Goal: Task Accomplishment & Management: Manage account settings

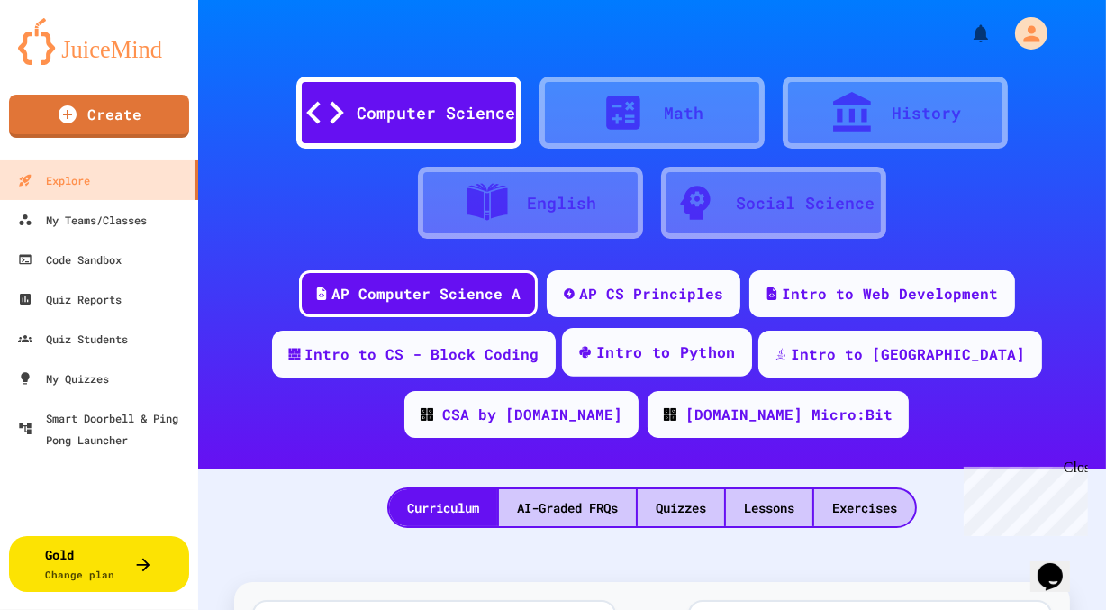
click at [646, 354] on div "Intro to Python" at bounding box center [666, 352] width 140 height 23
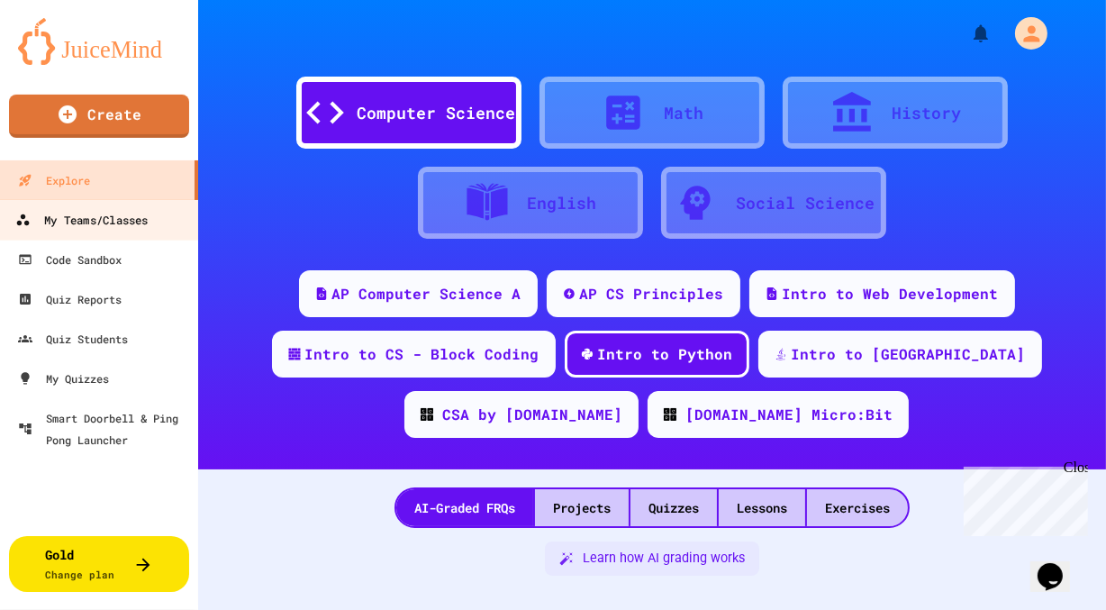
click at [111, 221] on div "My Teams/Classes" at bounding box center [81, 220] width 132 height 23
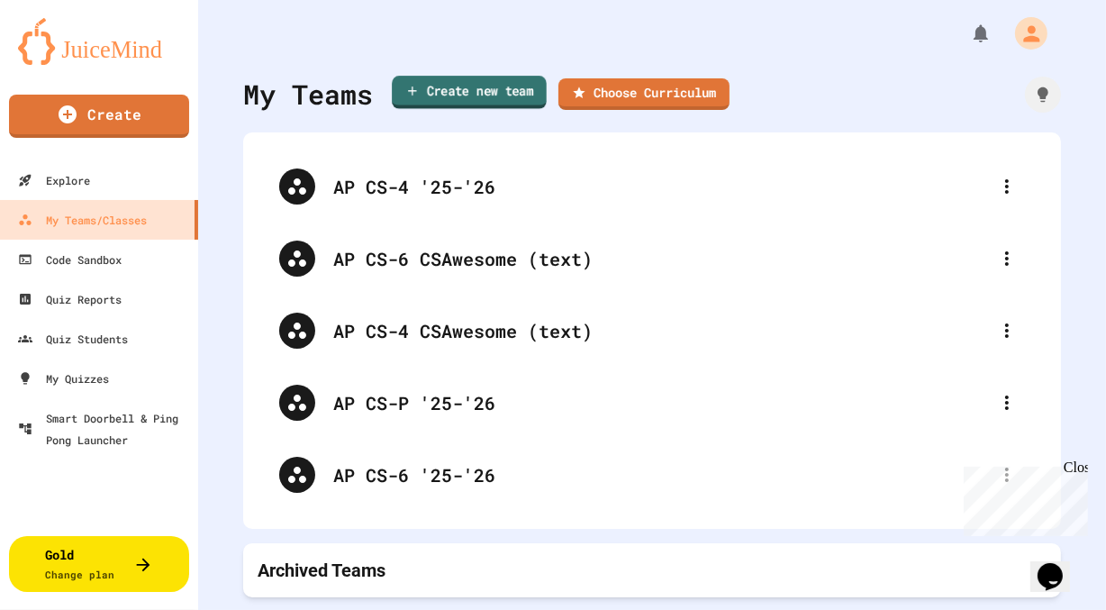
click at [459, 91] on link "Create new team" at bounding box center [469, 92] width 155 height 33
type input "**********"
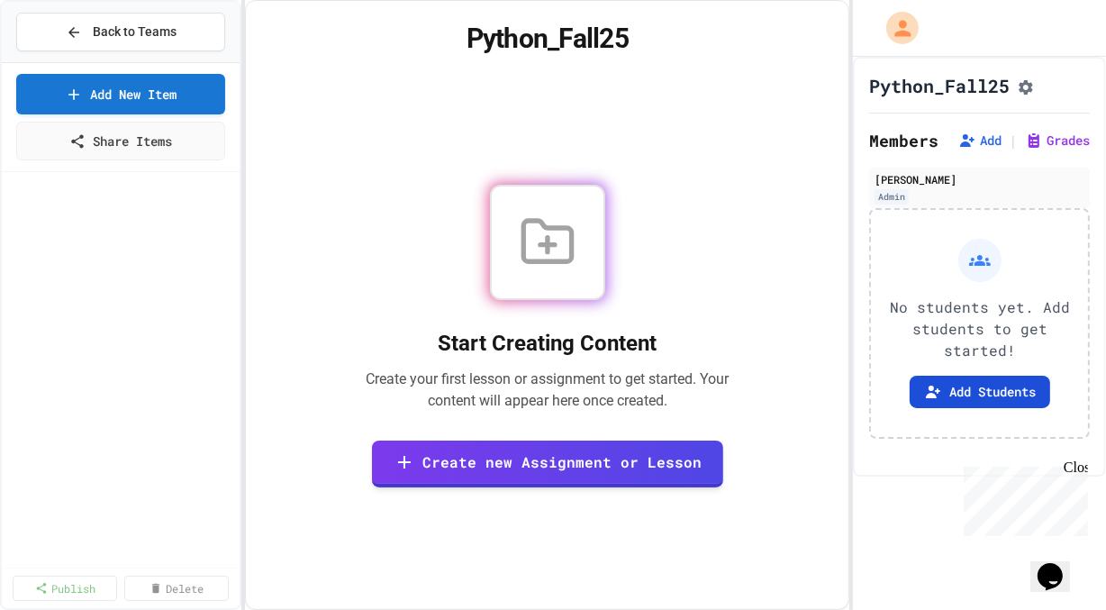
click at [974, 395] on button "Add Students" at bounding box center [979, 391] width 140 height 32
click at [167, 26] on span "Back to Teams" at bounding box center [135, 32] width 84 height 19
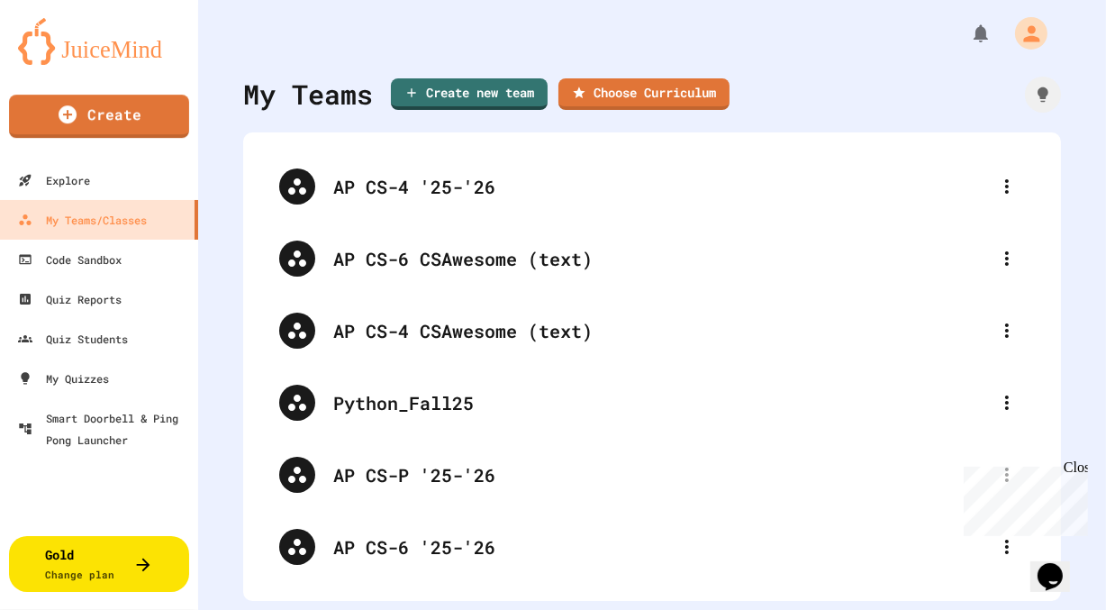
click at [114, 49] on img at bounding box center [99, 41] width 162 height 47
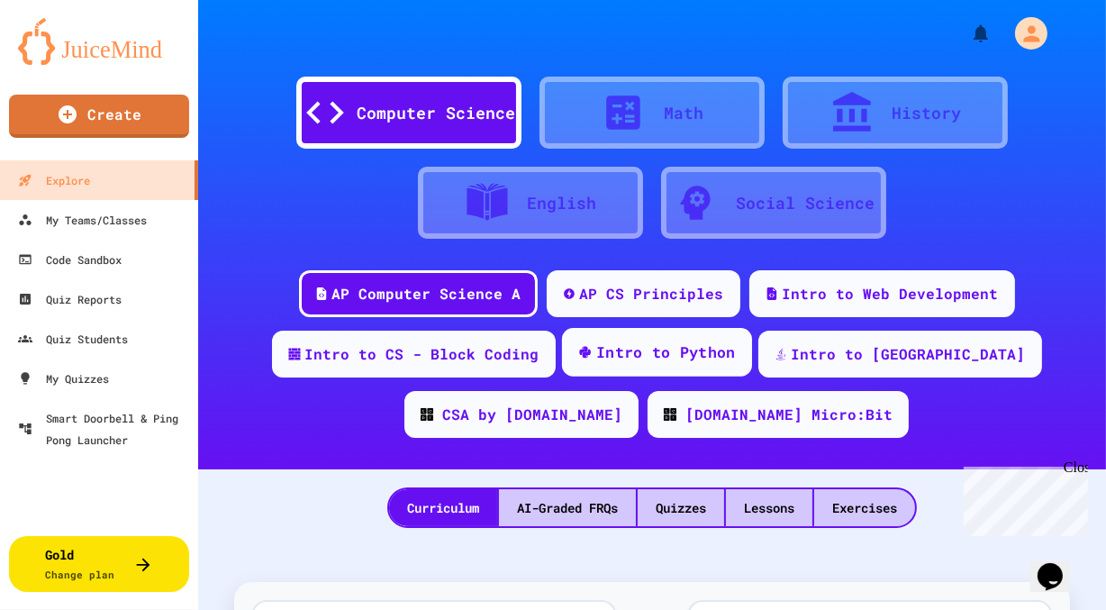
click at [612, 354] on div "Intro to Python" at bounding box center [666, 352] width 140 height 23
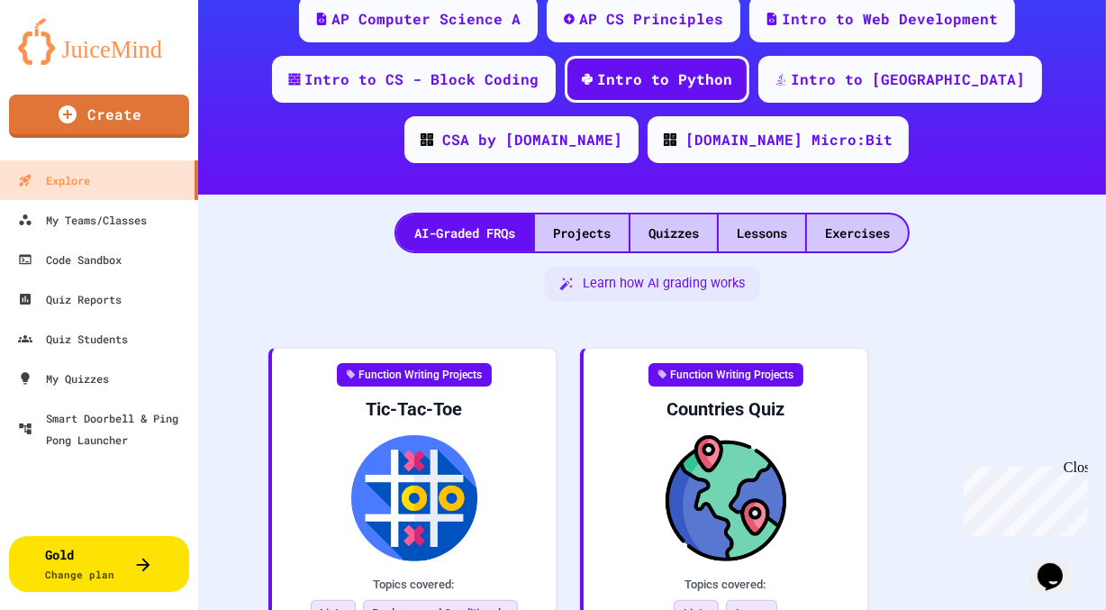
scroll to position [276, 0]
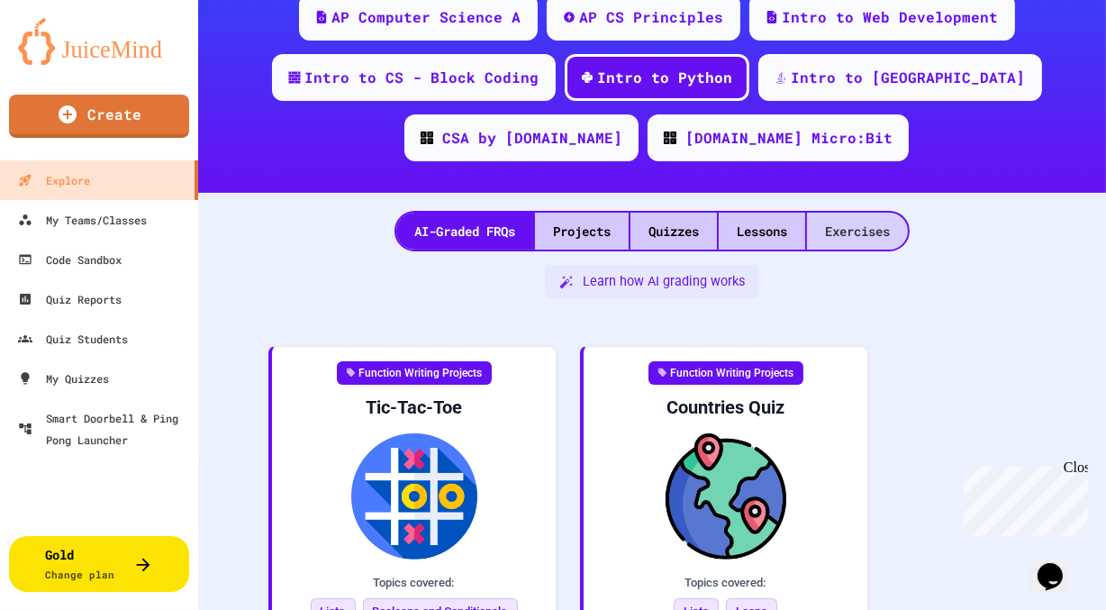
click at [888, 231] on div "Exercises" at bounding box center [857, 230] width 101 height 37
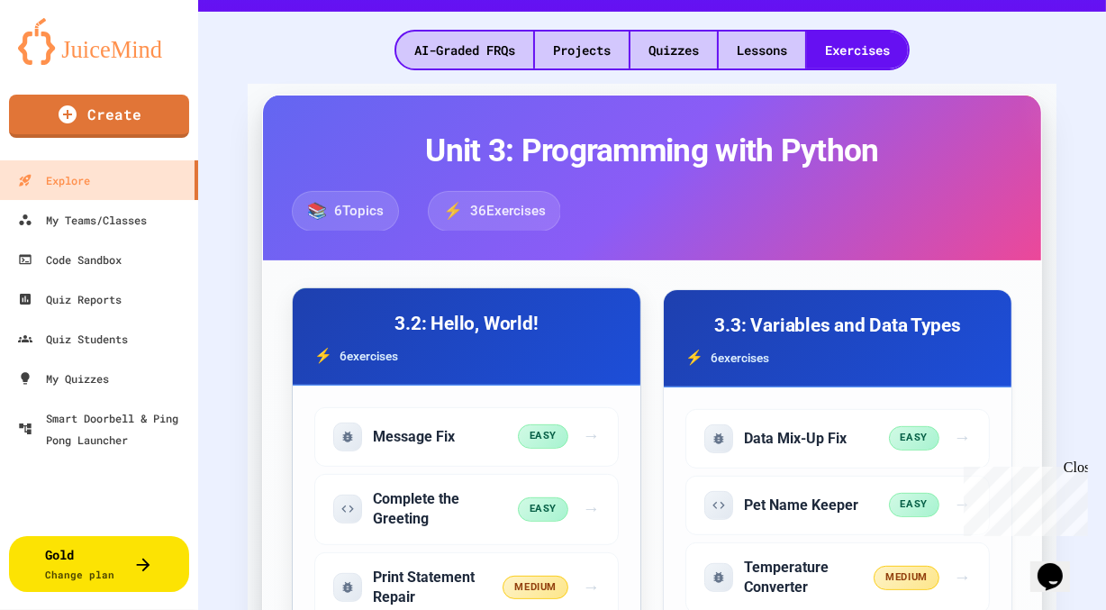
scroll to position [468, 0]
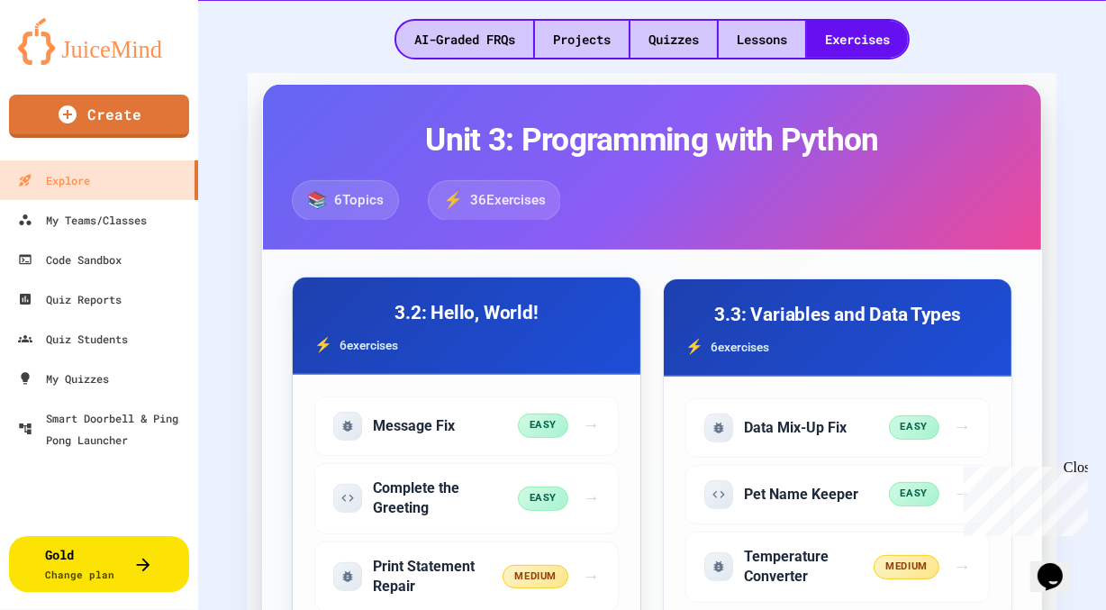
click at [597, 336] on div "6 exercise s" at bounding box center [466, 345] width 304 height 22
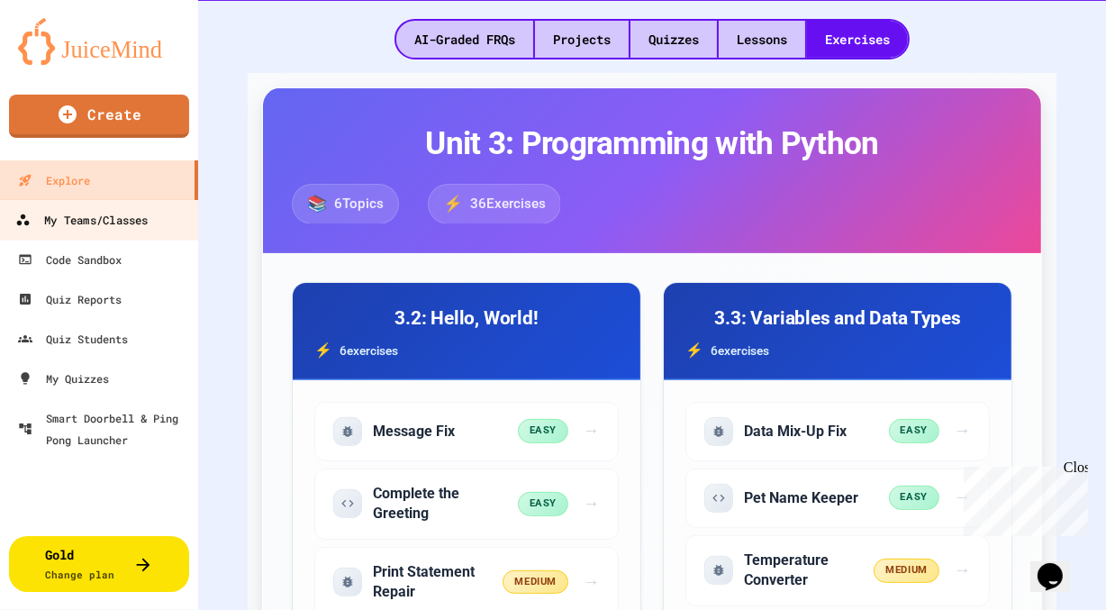
click at [95, 215] on div "My Teams/Classes" at bounding box center [81, 220] width 132 height 23
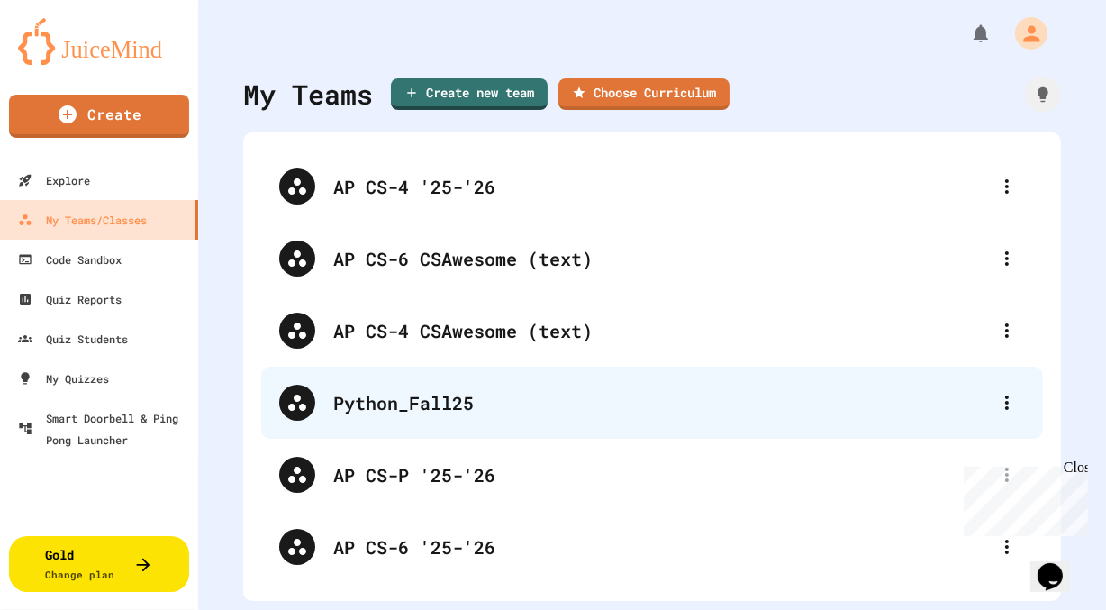
click at [396, 402] on div "Python_Fall25" at bounding box center [660, 402] width 655 height 27
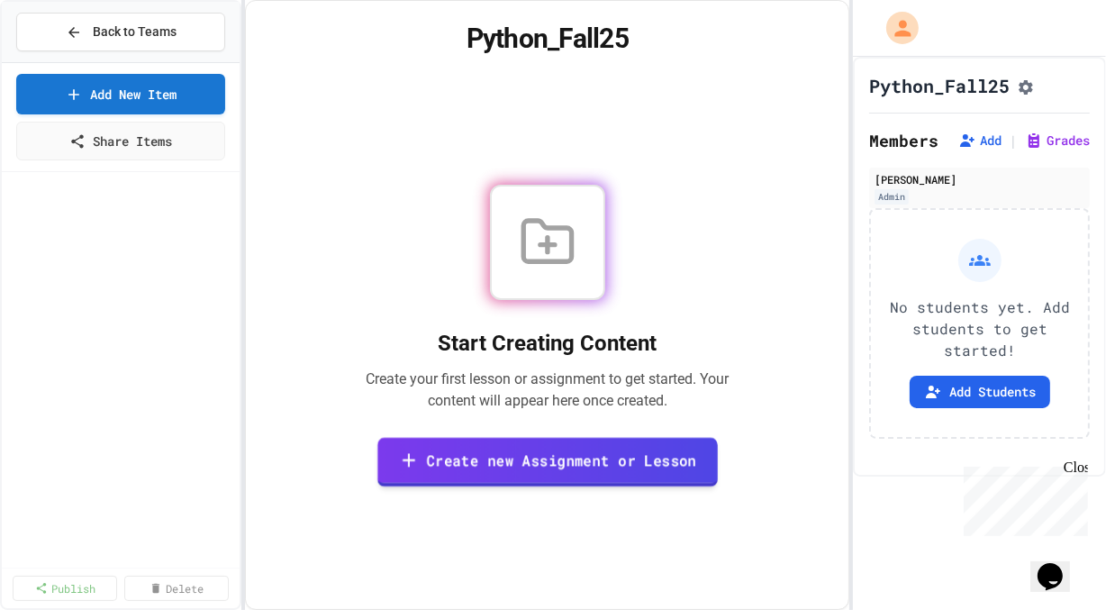
click at [501, 465] on link "Create new Assignment or Lesson" at bounding box center [547, 462] width 340 height 50
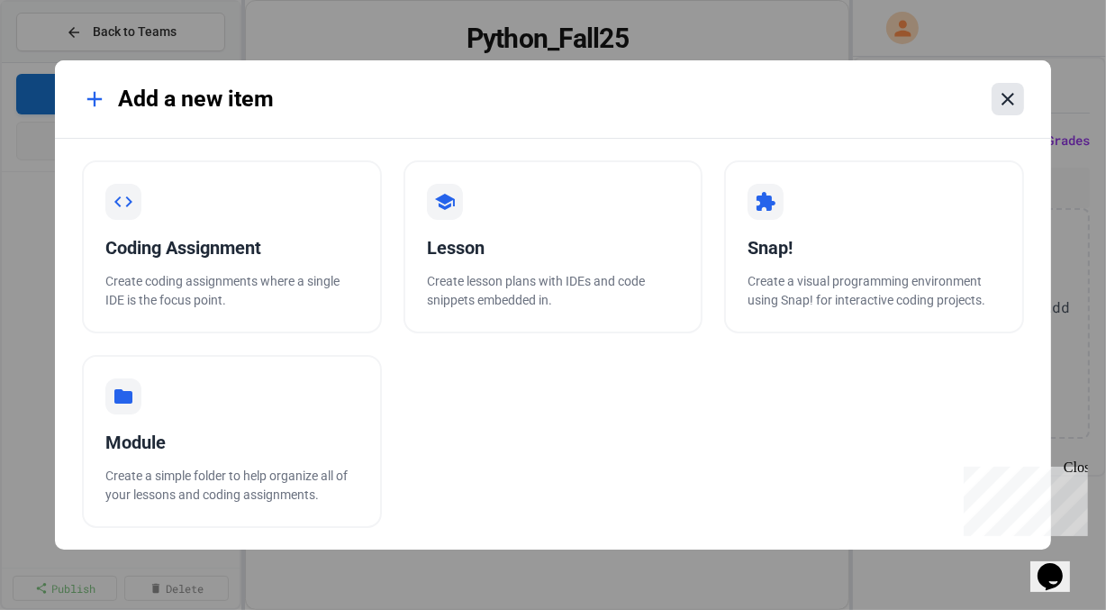
click at [1011, 97] on icon at bounding box center [1008, 99] width 22 height 22
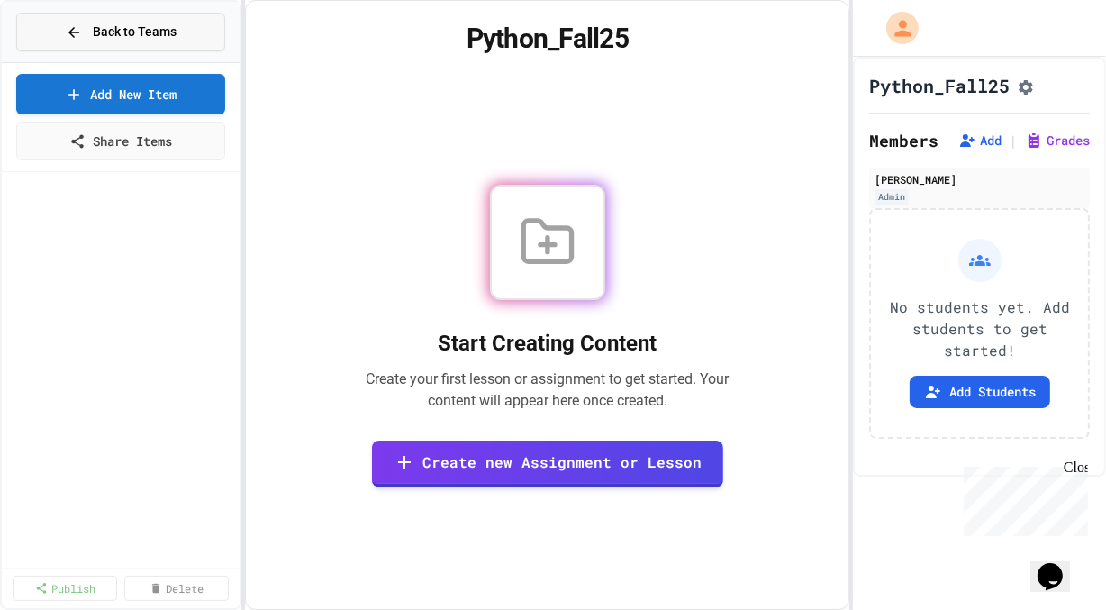
click at [156, 32] on span "Back to Teams" at bounding box center [135, 32] width 84 height 19
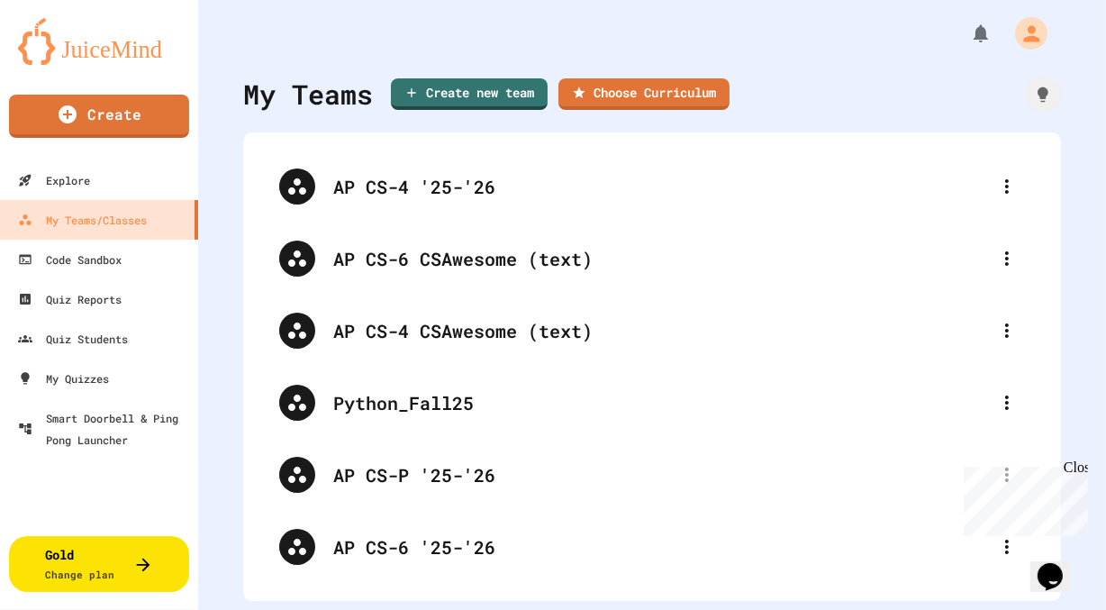
click at [121, 48] on img at bounding box center [99, 41] width 162 height 47
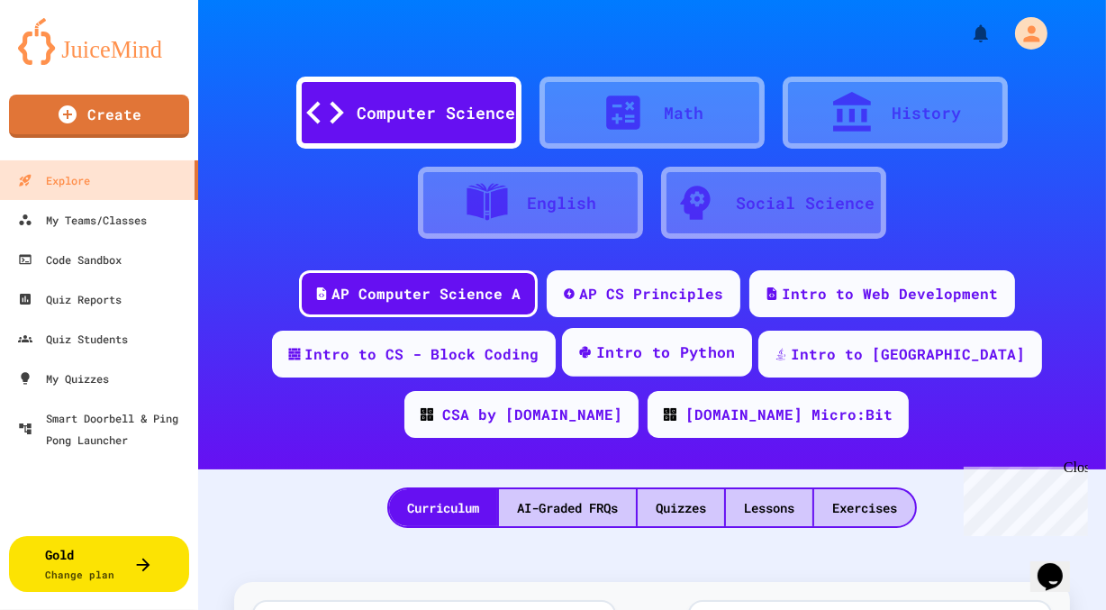
click at [599, 351] on div "Intro to Python" at bounding box center [666, 352] width 140 height 23
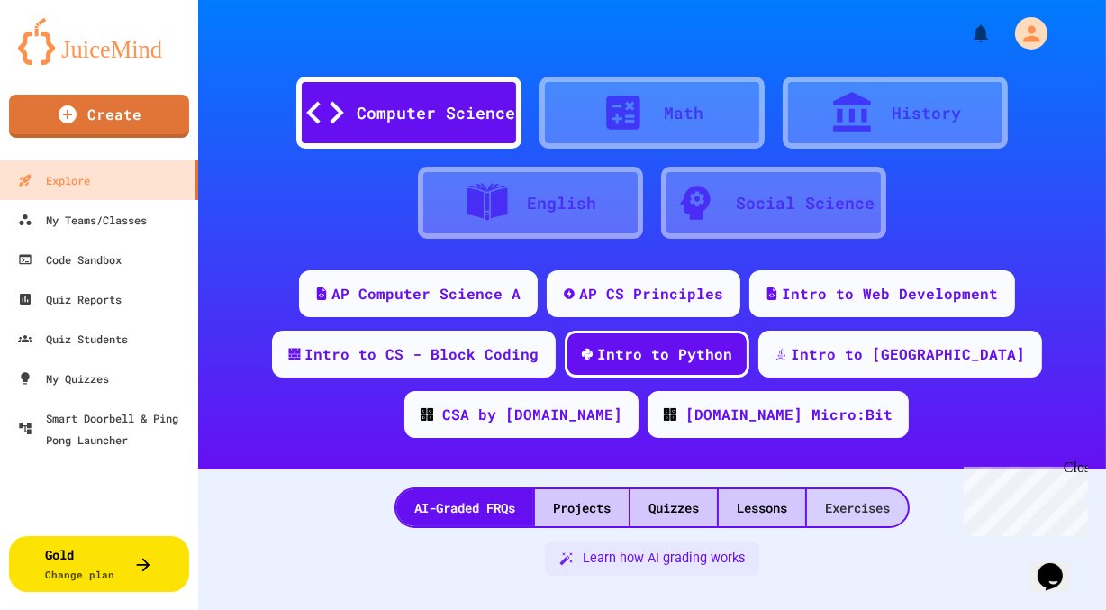
click at [875, 506] on div "Exercises" at bounding box center [857, 507] width 101 height 37
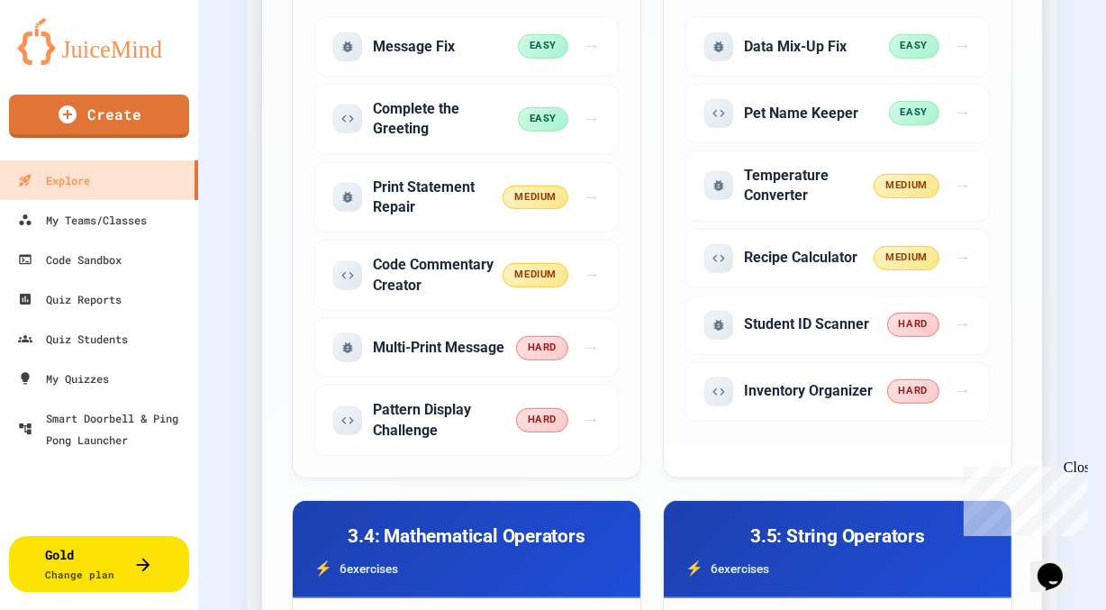
scroll to position [658, 0]
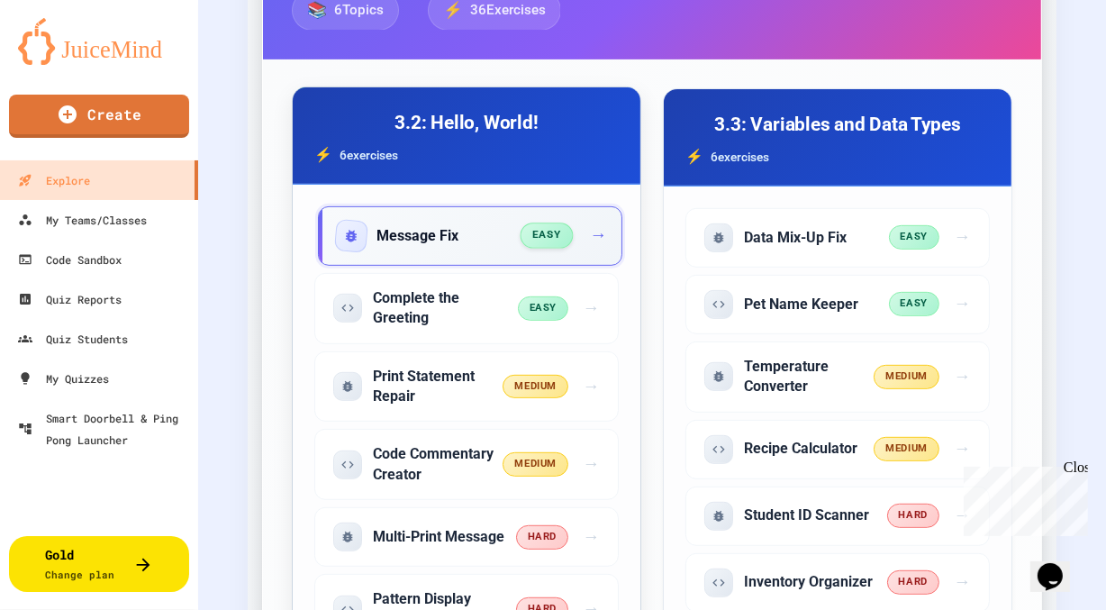
click at [425, 226] on h5 "Message Fix" at bounding box center [417, 236] width 82 height 20
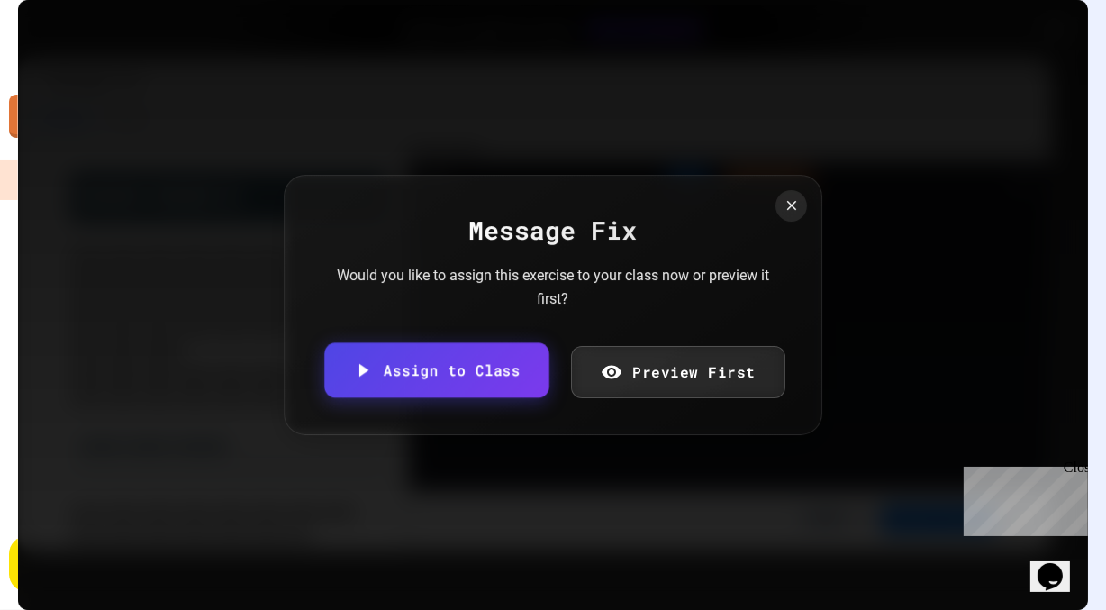
click at [394, 382] on link "Assign to Class" at bounding box center [436, 370] width 224 height 55
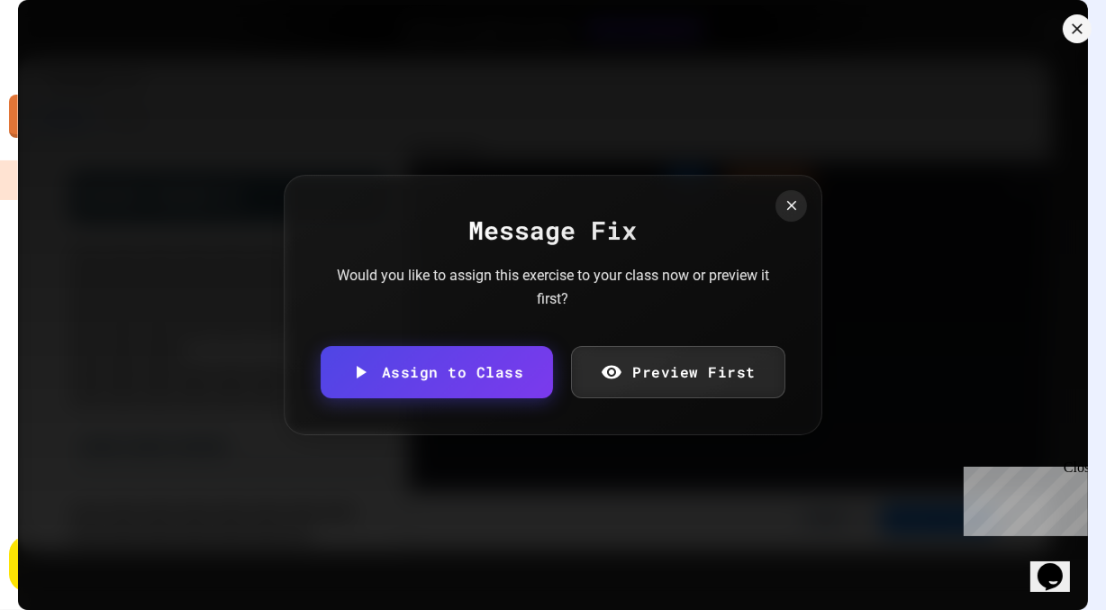
click at [411, 342] on body "We are updating our servers at 7PM EST [DATE]. [PERSON_NAME] should continue to…" at bounding box center [553, 305] width 1106 height 610
type input "**********"
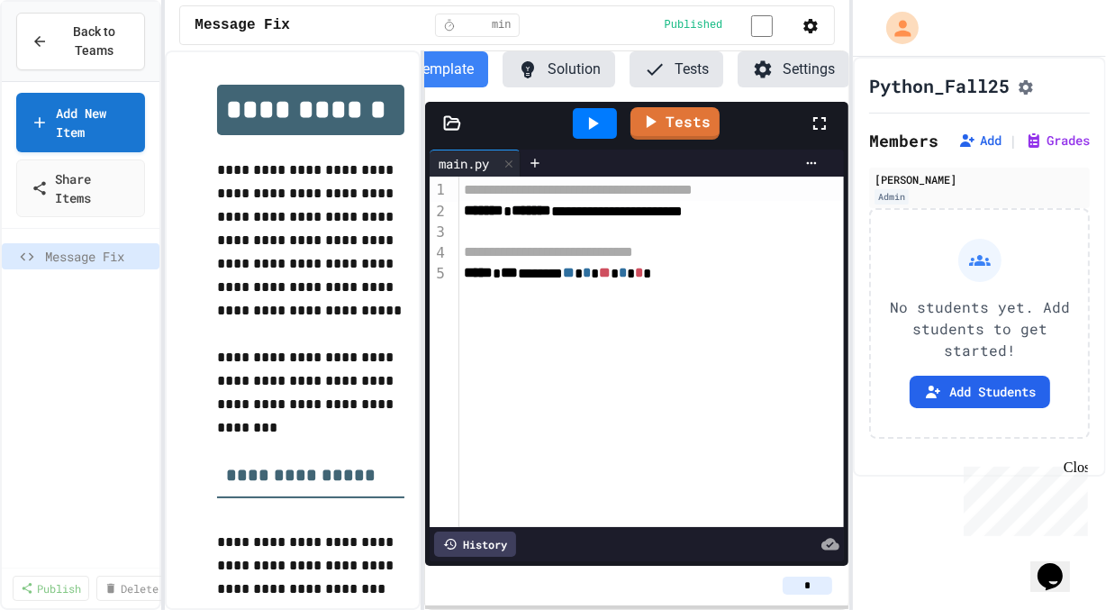
scroll to position [0, 34]
click at [158, 232] on div "**********" at bounding box center [553, 305] width 1106 height 610
